Goal: Find specific page/section: Find specific page/section

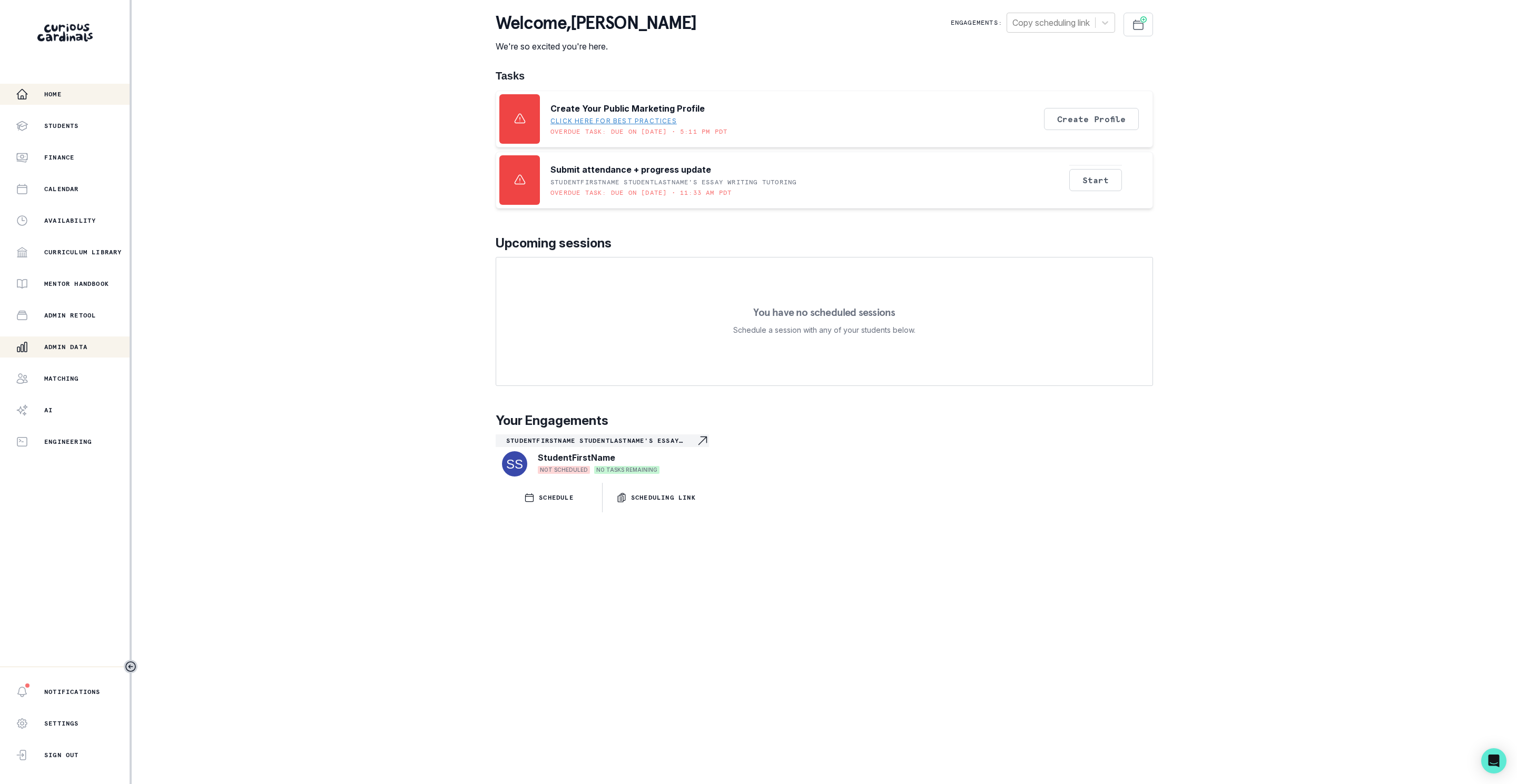
click at [48, 341] on div "Admin Data" at bounding box center [72, 347] width 114 height 12
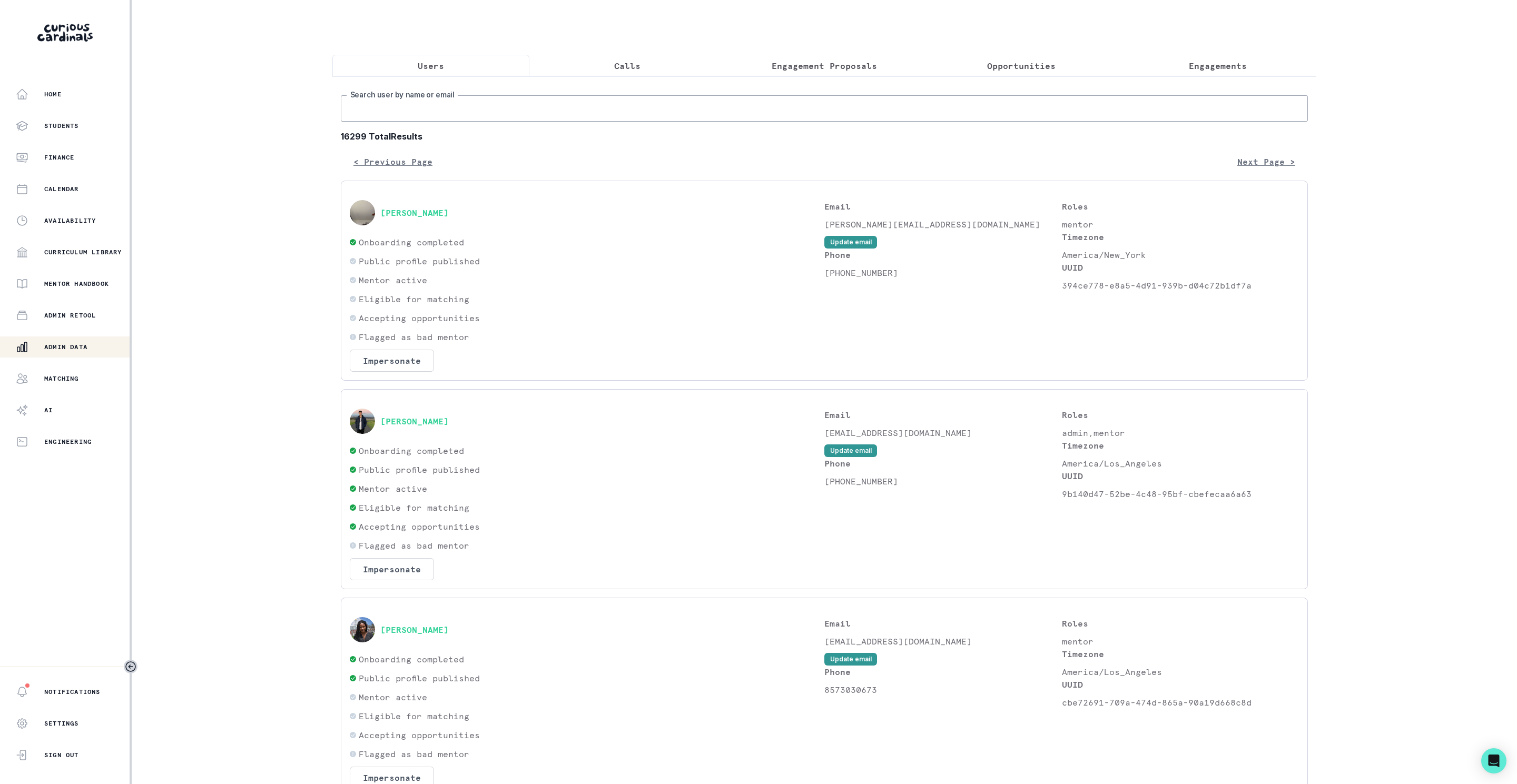
click at [434, 122] on input "Search user by name or email" at bounding box center [824, 108] width 967 height 26
type input "[PERSON_NAME]"
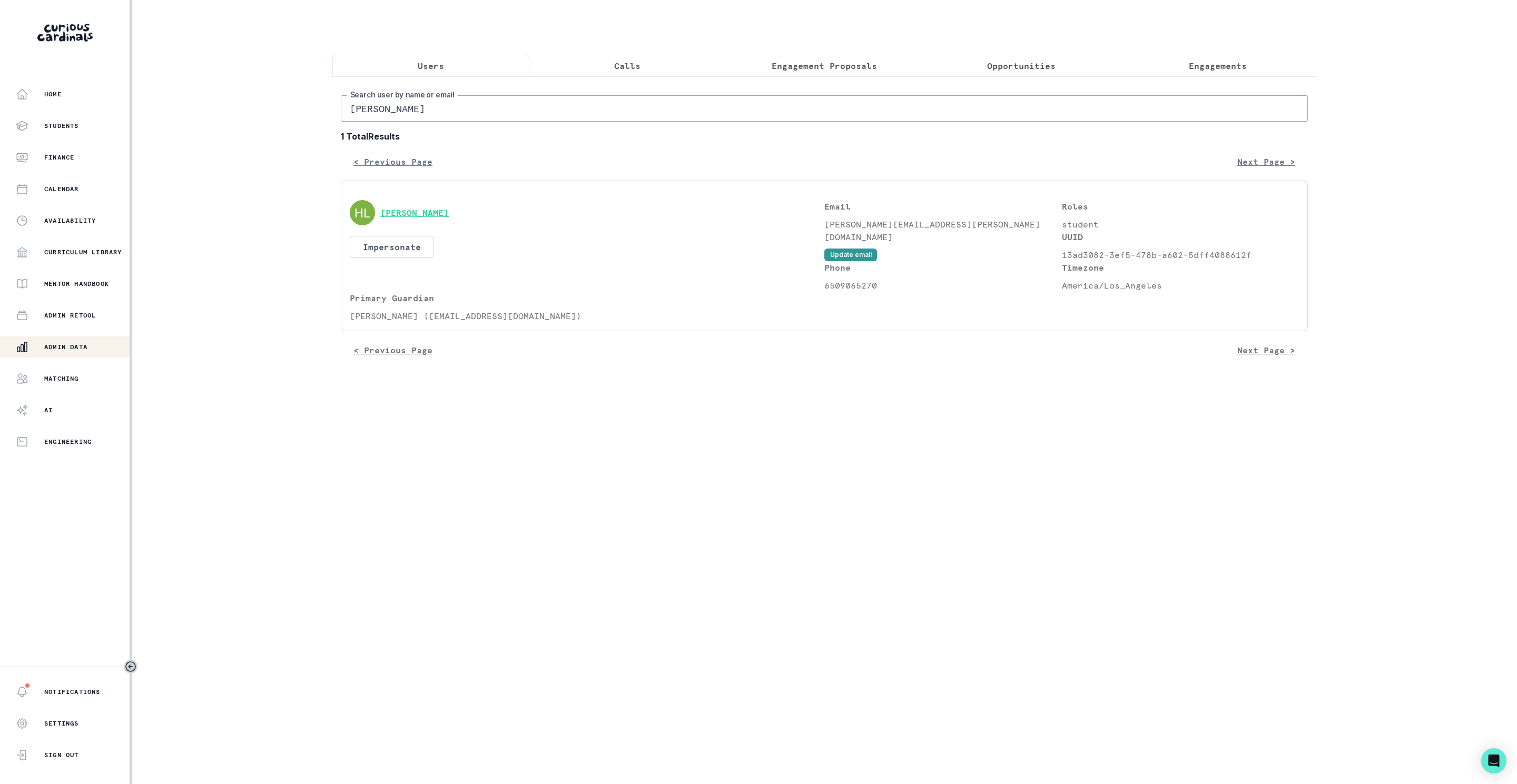
click at [418, 218] on button "[PERSON_NAME]" at bounding box center [415, 212] width 68 height 11
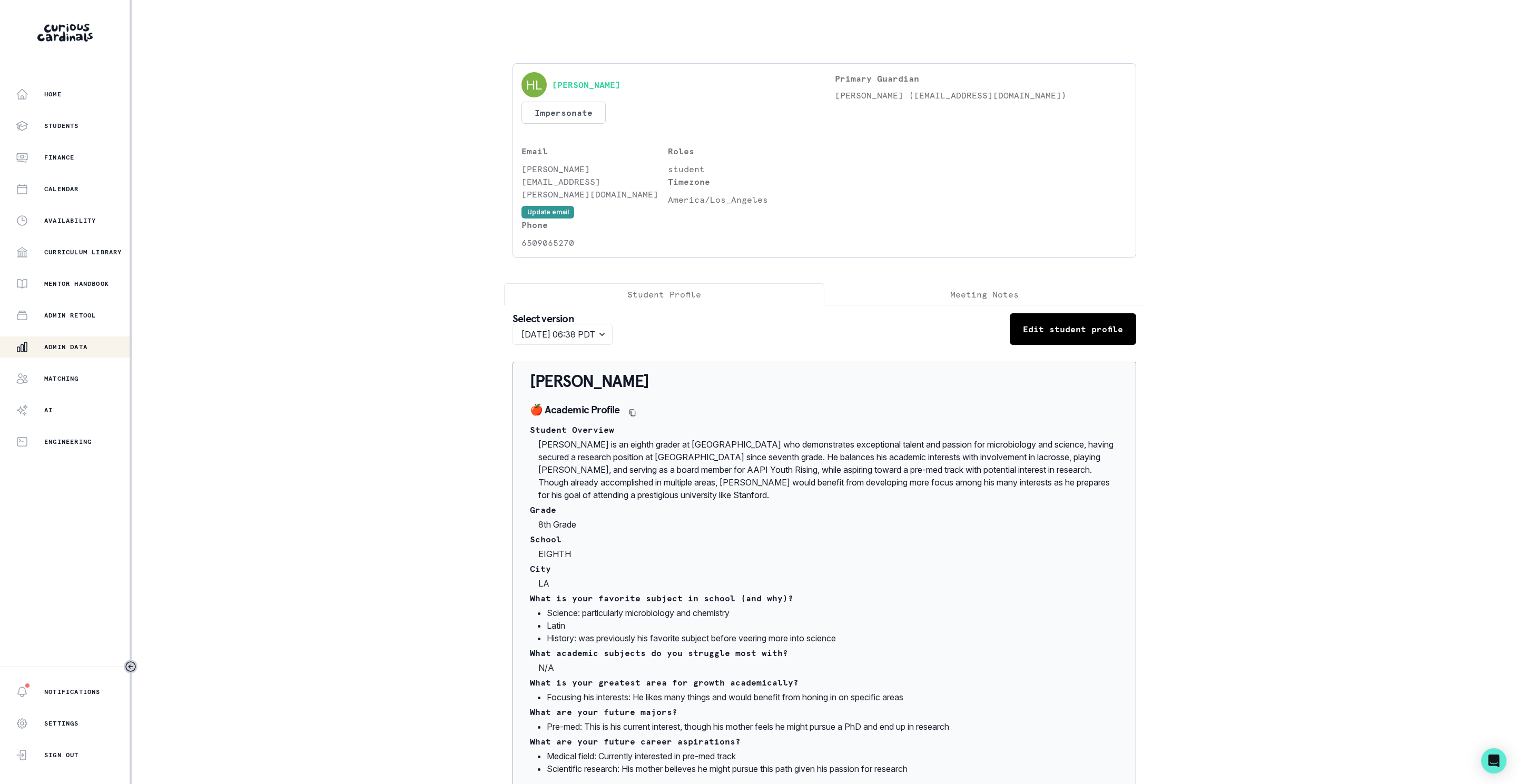
click at [47, 350] on p "Admin Data" at bounding box center [65, 347] width 43 height 8
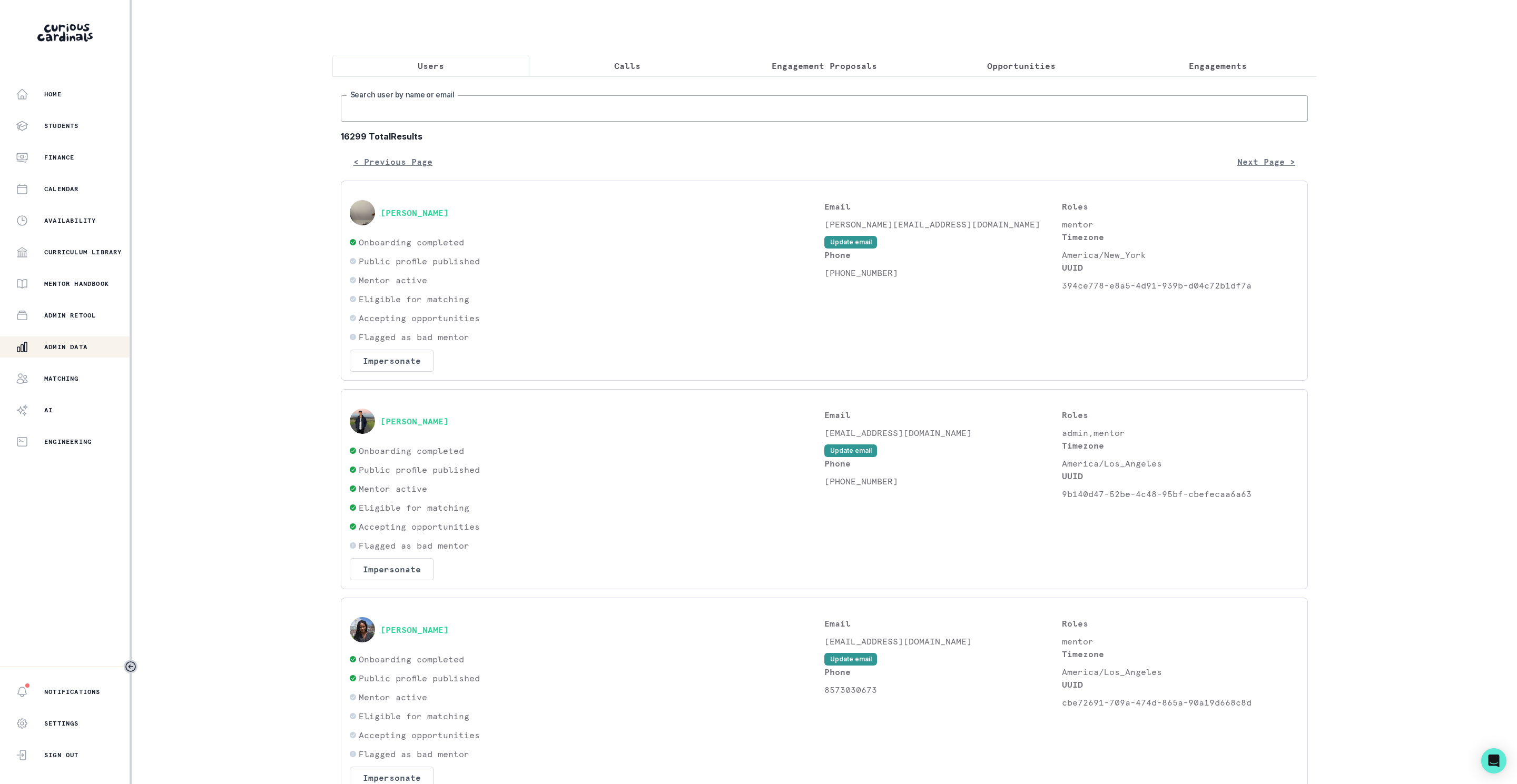
click at [459, 122] on input "Search user by name or email" at bounding box center [824, 108] width 967 height 26
click at [1182, 58] on button "Engagements" at bounding box center [1218, 66] width 197 height 22
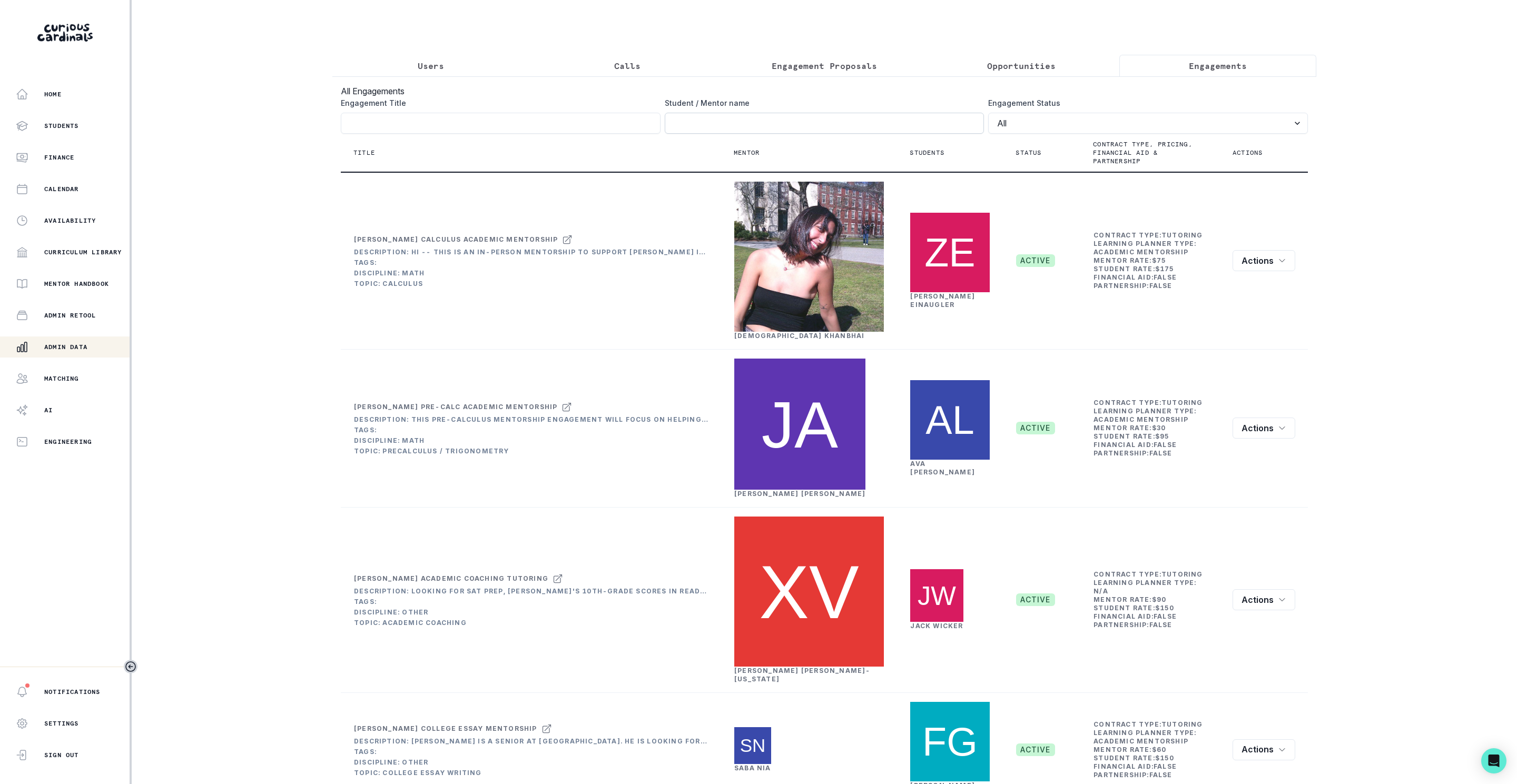
click at [846, 134] on input "Engagement Title" at bounding box center [824, 123] width 320 height 21
type input "[PERSON_NAME]"
click button "submit" at bounding box center [0, 0] width 0 height 0
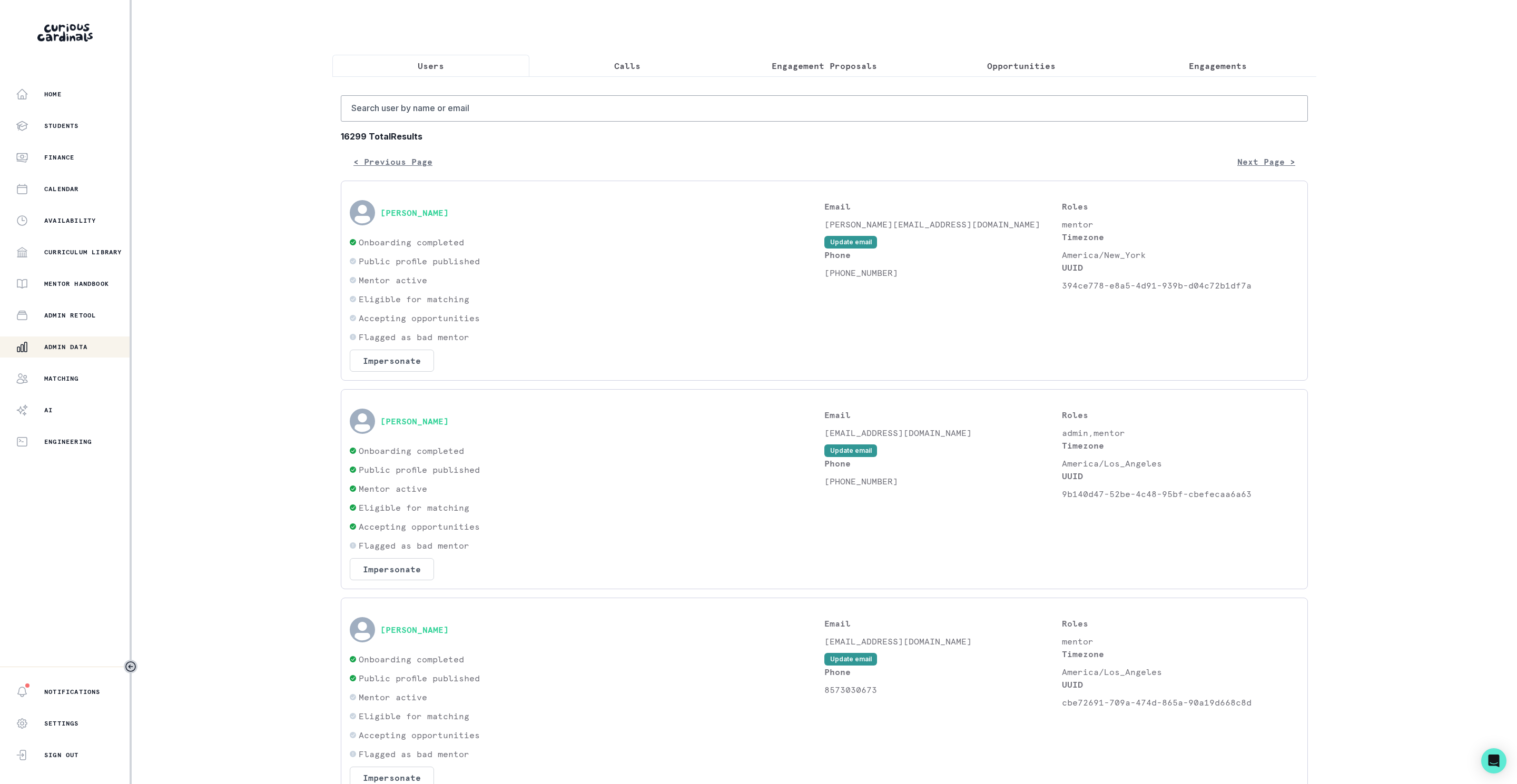
click at [456, 67] on button "Users" at bounding box center [430, 66] width 197 height 22
